Goal: Register for event/course

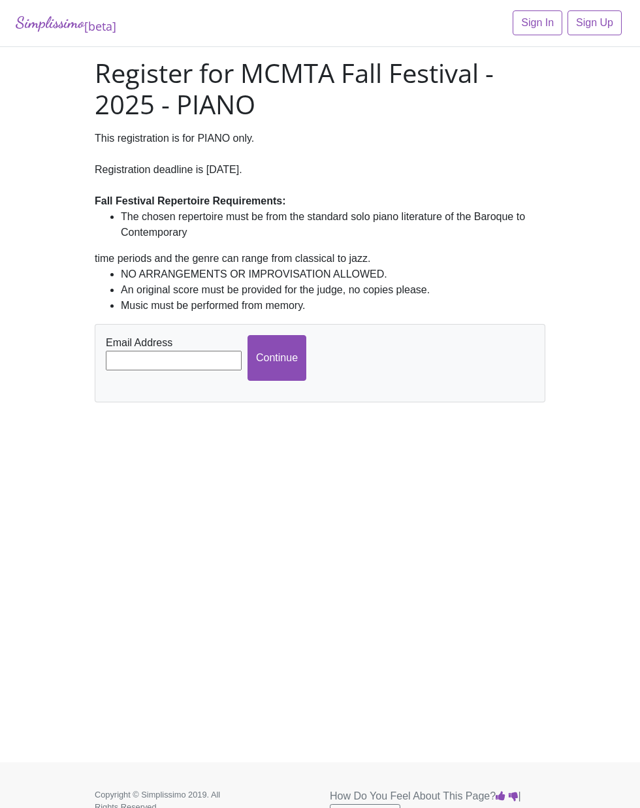
click at [189, 361] on input "text" at bounding box center [174, 361] width 136 height 20
type input "[EMAIL_ADDRESS][DOMAIN_NAME]"
click at [295, 357] on input "Continue" at bounding box center [277, 358] width 59 height 46
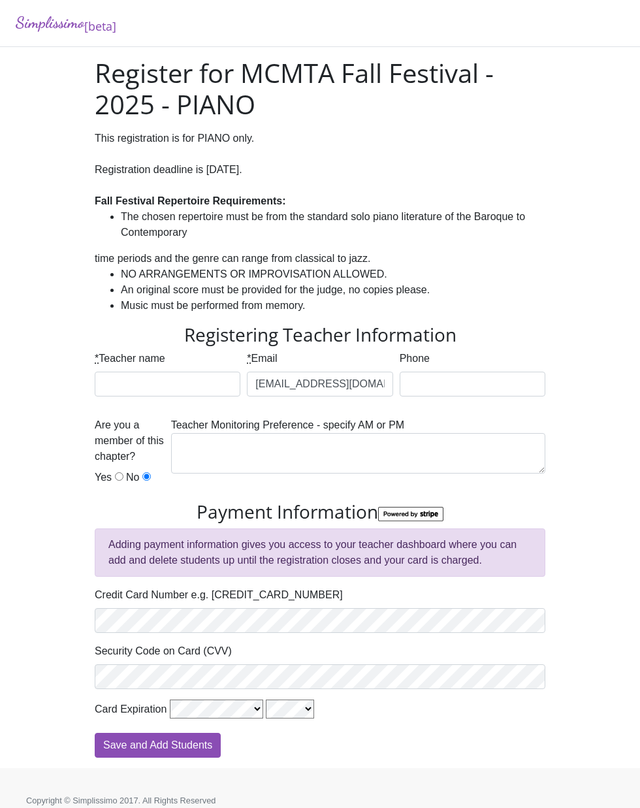
scroll to position [26, 0]
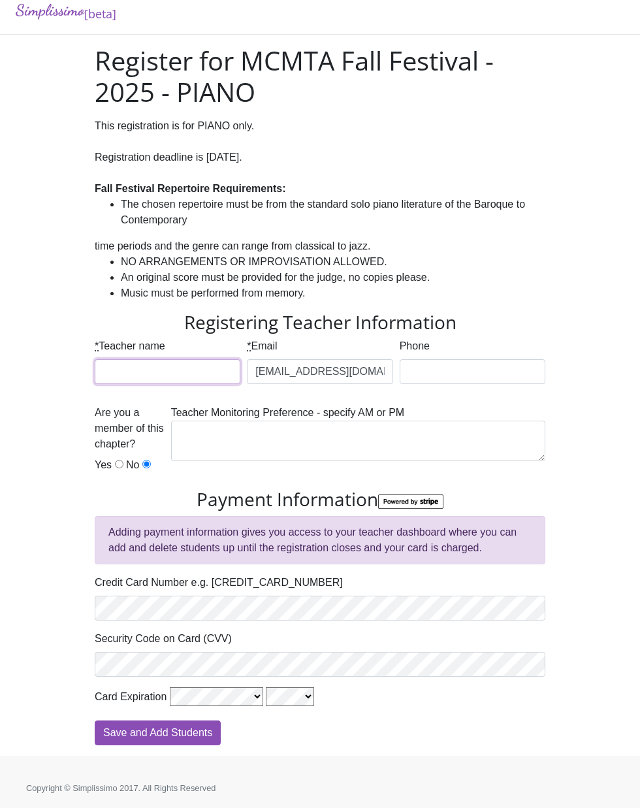
click at [105, 359] on input "* Teacher name" at bounding box center [168, 371] width 146 height 25
type input "[GEOGRAPHIC_DATA]"
click at [459, 359] on input "Phone" at bounding box center [473, 371] width 146 height 25
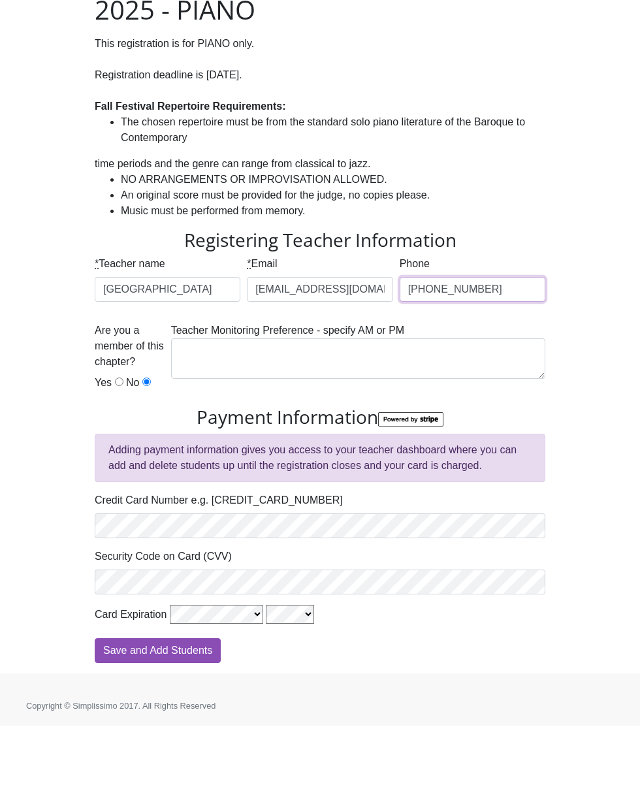
type input "214-796-7437"
click at [116, 460] on input "Yes" at bounding box center [119, 464] width 8 height 8
radio input "true"
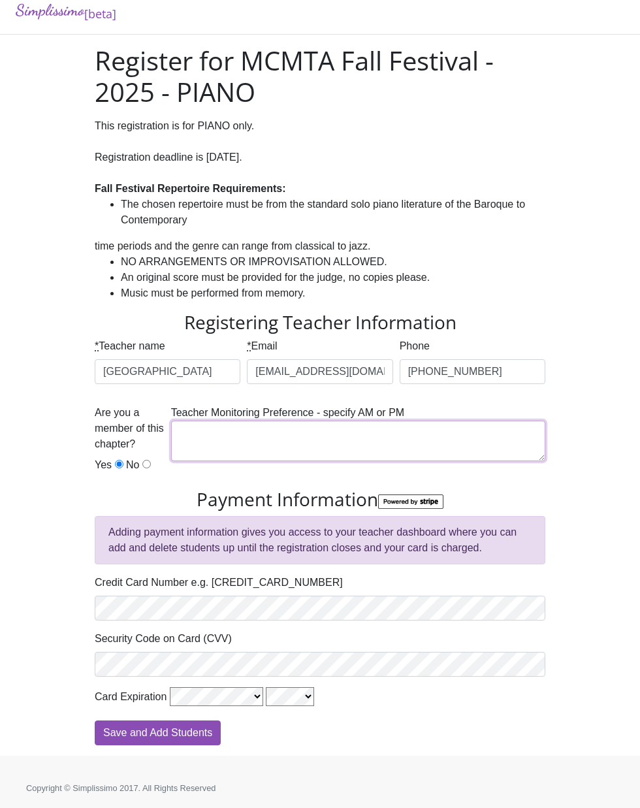
click at [327, 425] on textarea at bounding box center [358, 441] width 374 height 41
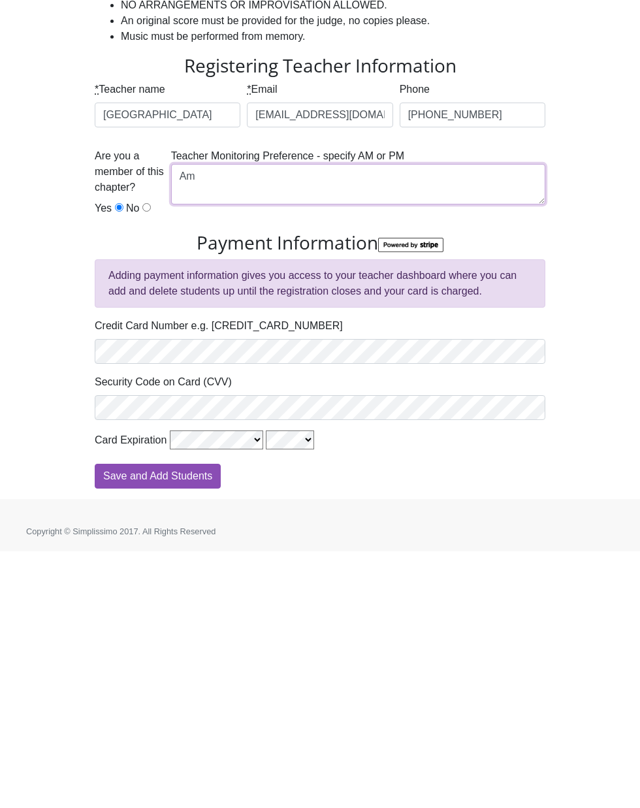
type textarea "A"
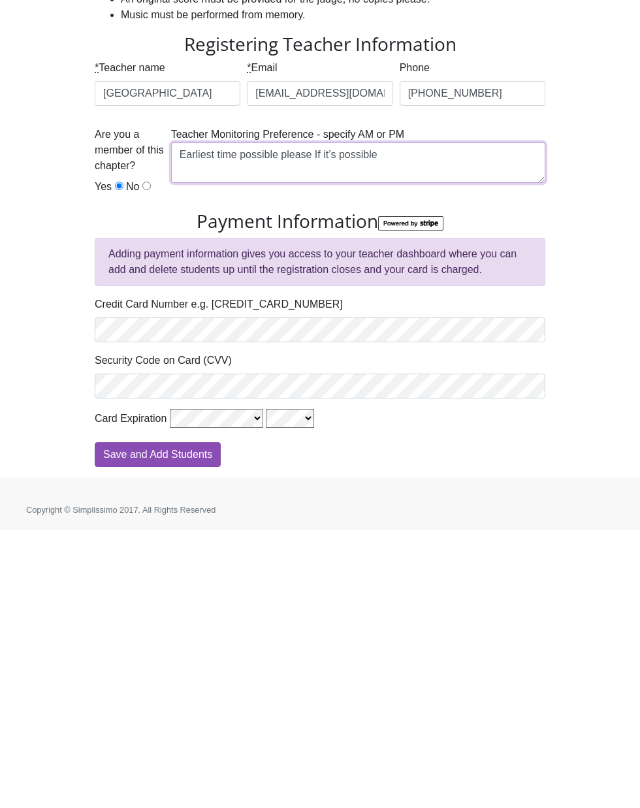
click at [283, 421] on textarea "Earliest time possible please If it’s possible" at bounding box center [358, 441] width 374 height 41
click at [188, 421] on textarea "Earliest time please If it’s possible" at bounding box center [358, 441] width 374 height 41
click at [463, 421] on textarea "AM : Earliest time please If it’s possible" at bounding box center [358, 441] width 374 height 41
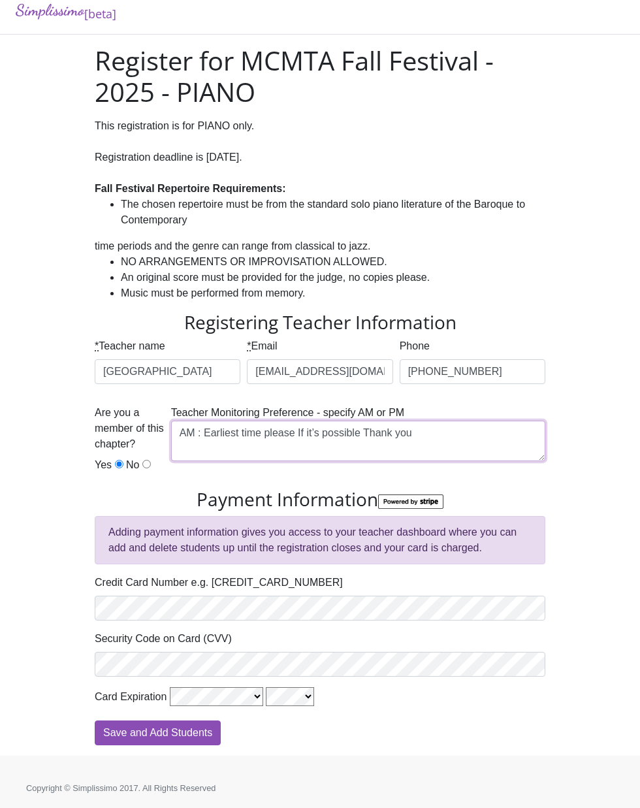
click at [369, 421] on textarea "AM : Earliest time please If it’s possible Thank you" at bounding box center [358, 441] width 374 height 41
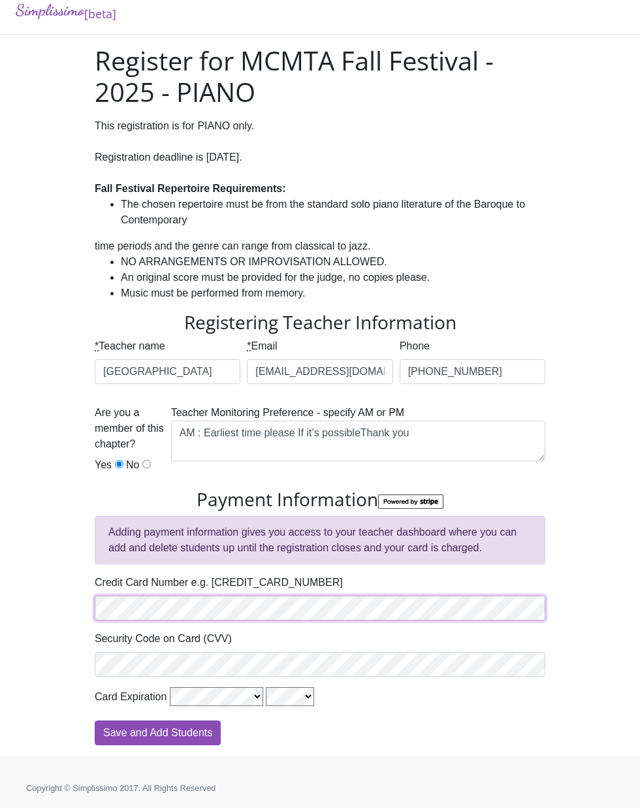
scroll to position [0, 0]
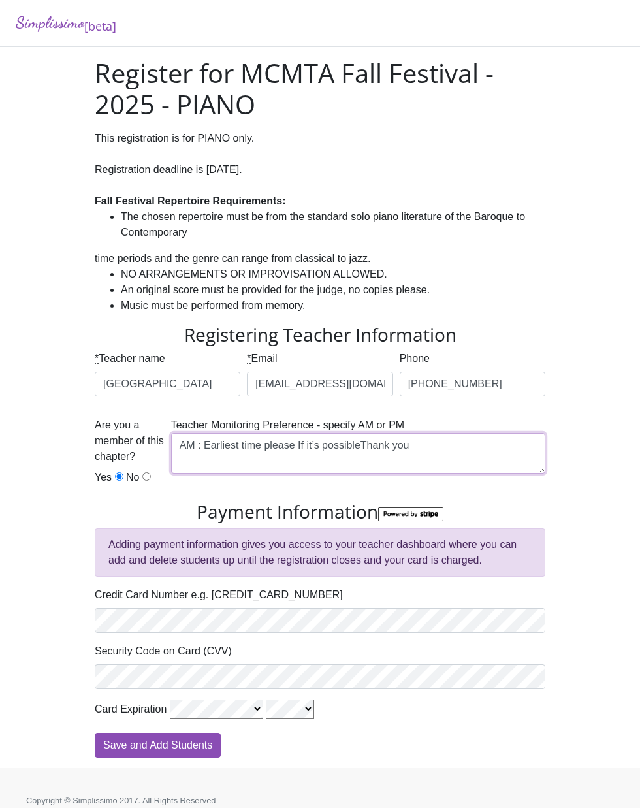
click at [382, 443] on textarea "AM : Earliest time please If it’s possibleThank you" at bounding box center [358, 453] width 374 height 41
click at [361, 444] on textarea "AM : Earliest time please If it’s possible Thank you" at bounding box center [358, 453] width 374 height 41
click at [371, 449] on textarea "AM : Earliest time please If it’s possible, if that doesn’t work then it’s okay…" at bounding box center [358, 453] width 374 height 41
click at [395, 446] on textarea "AM : Earliest time please If it’s possible (if that doesn’t work then it’s okay…" at bounding box center [358, 453] width 374 height 41
click at [459, 442] on textarea "AM : Earliest time please If it’s possible (if that doesn’t work then it’s okay…" at bounding box center [358, 453] width 374 height 41
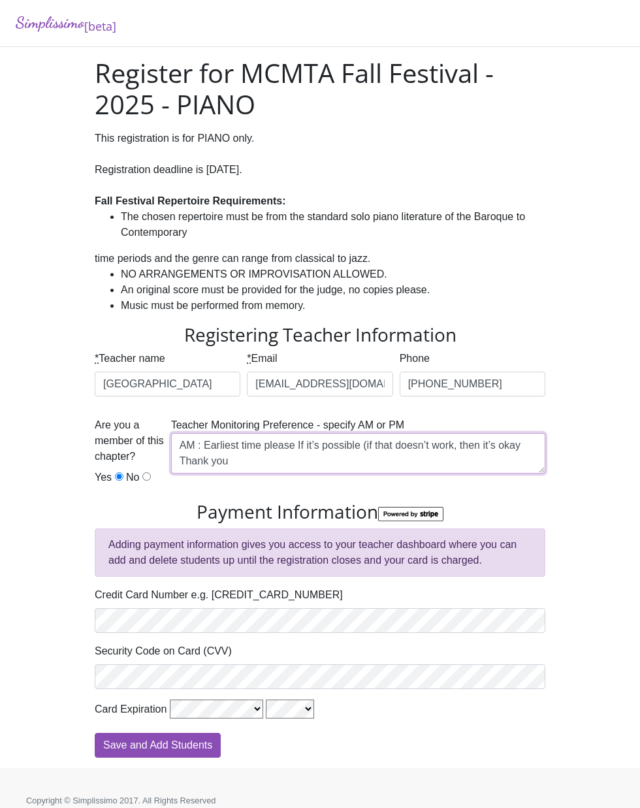
click at [520, 446] on textarea "AM : Earliest time please If it’s possible (if that doesn’t work, then it’s oka…" at bounding box center [358, 453] width 374 height 41
click at [391, 461] on textarea "AM : Earliest time please If it’s possible (if that doesn’t work, then it’s oka…" at bounding box center [358, 453] width 374 height 41
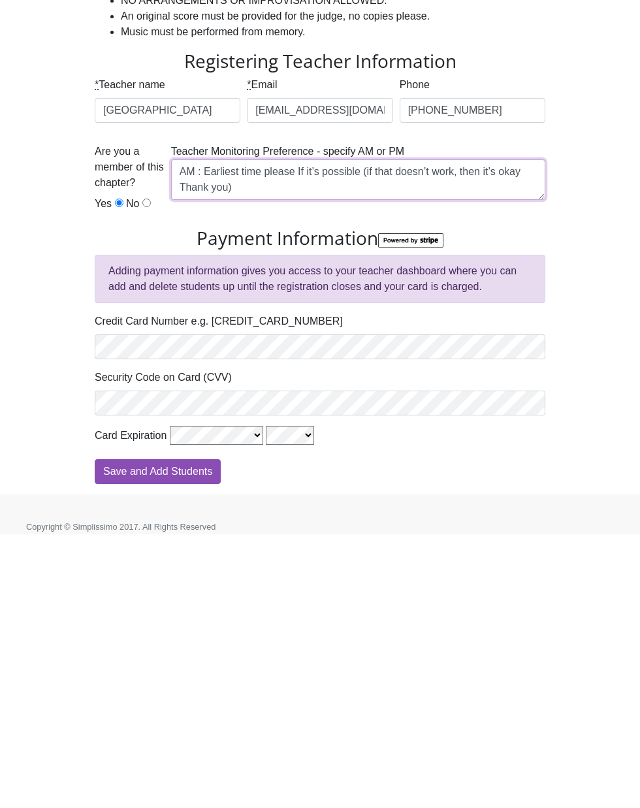
type textarea "AM : Earliest time please If it’s possible (if that doesn’t work, then it’s oka…"
